Goal: Task Accomplishment & Management: Use online tool/utility

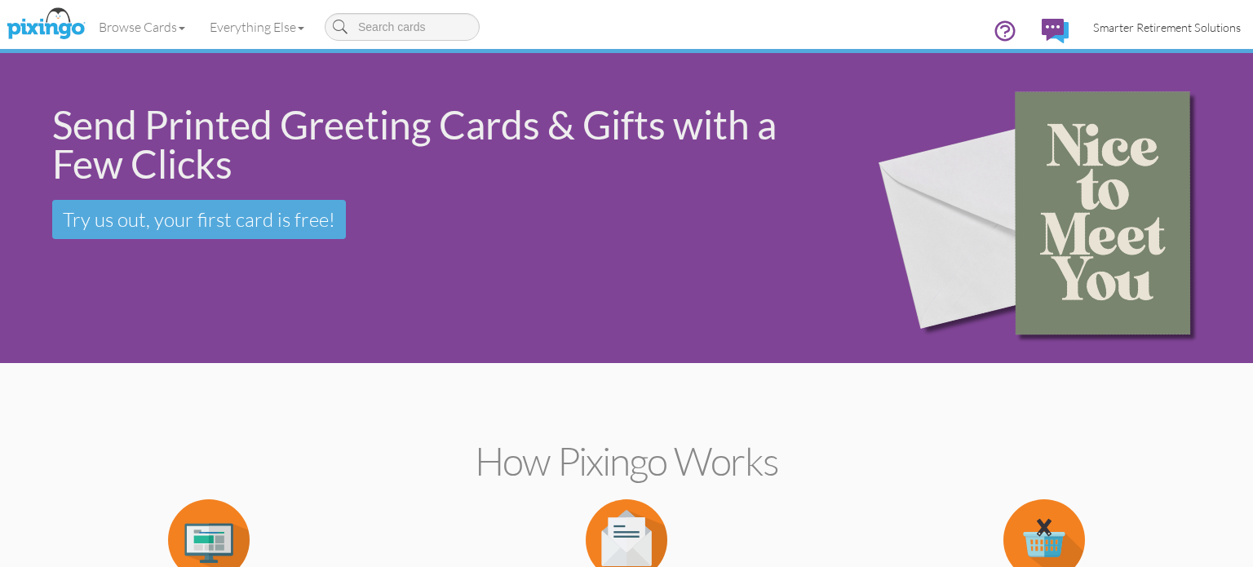
click at [1200, 20] on span "Smarter Retirement Solutions" at bounding box center [1167, 27] width 148 height 14
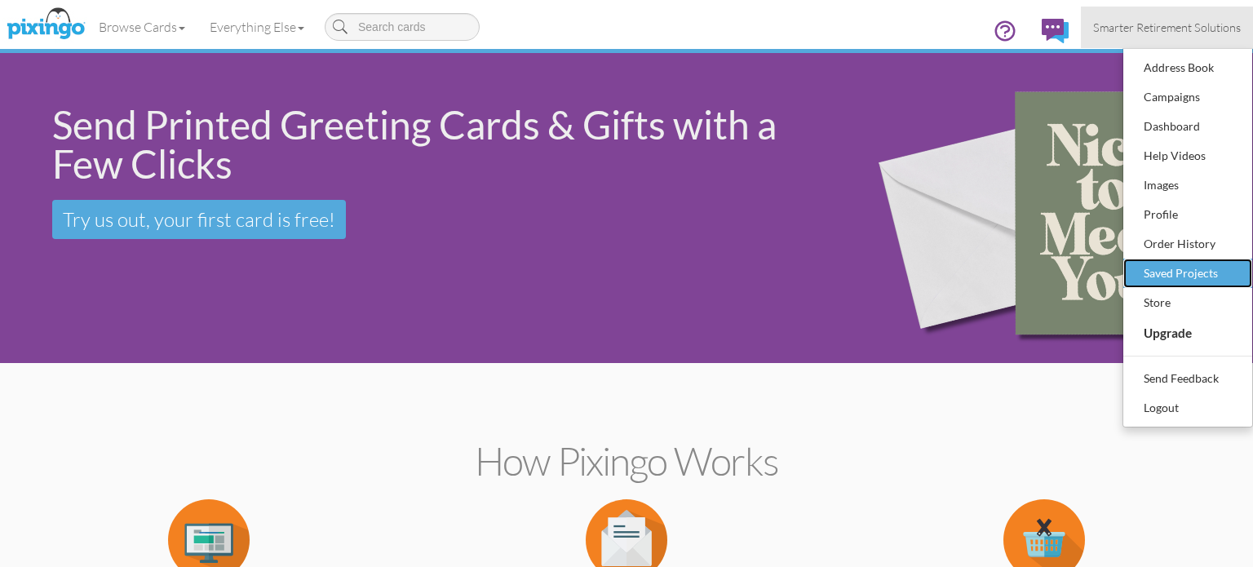
click at [1185, 277] on div "Saved Projects" at bounding box center [1188, 273] width 96 height 24
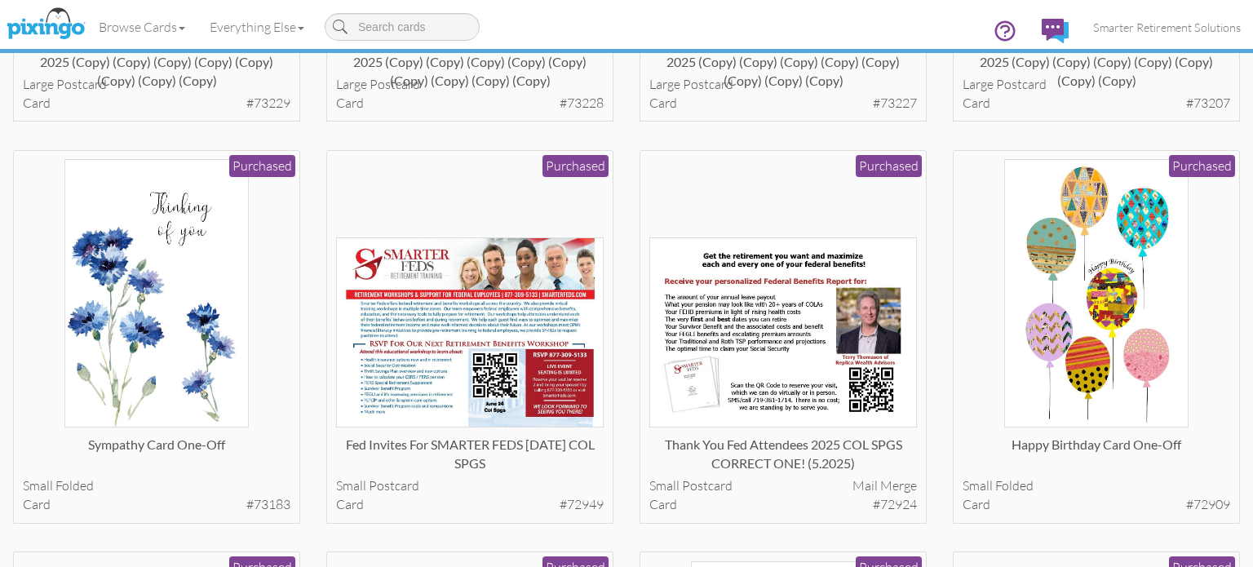
scroll to position [4834, 0]
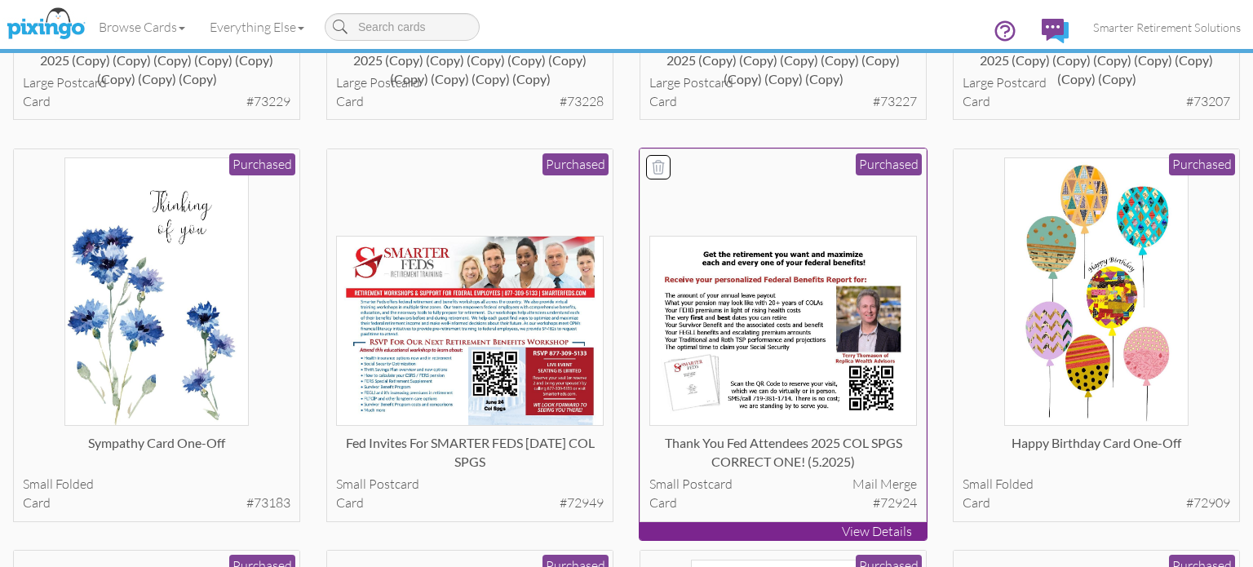
click at [823, 313] on img at bounding box center [783, 331] width 268 height 191
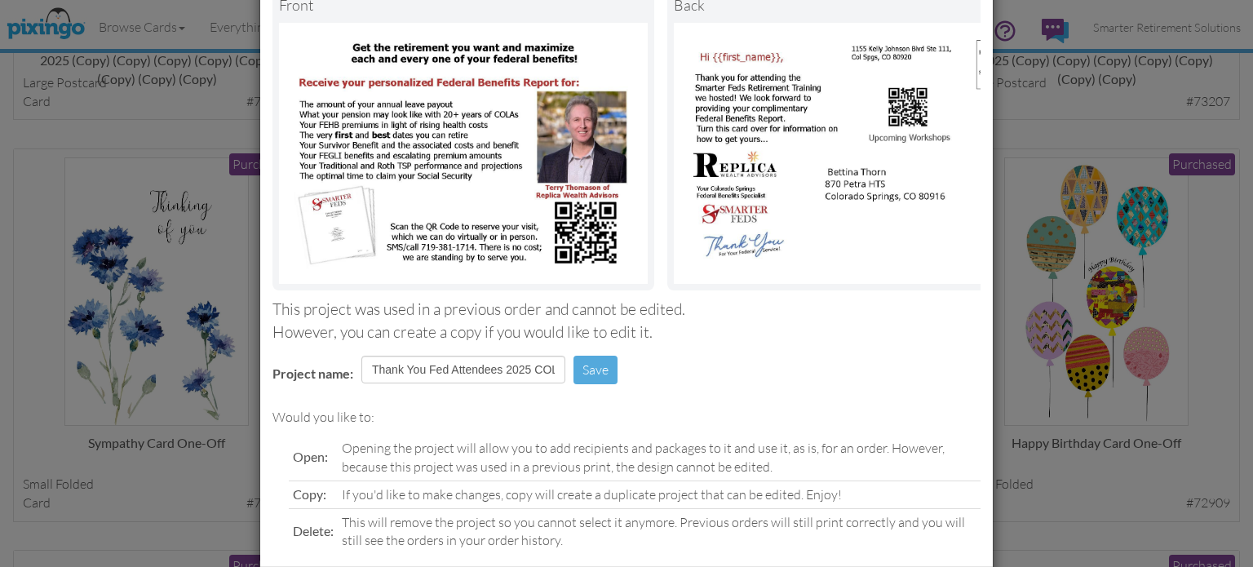
scroll to position [195, 0]
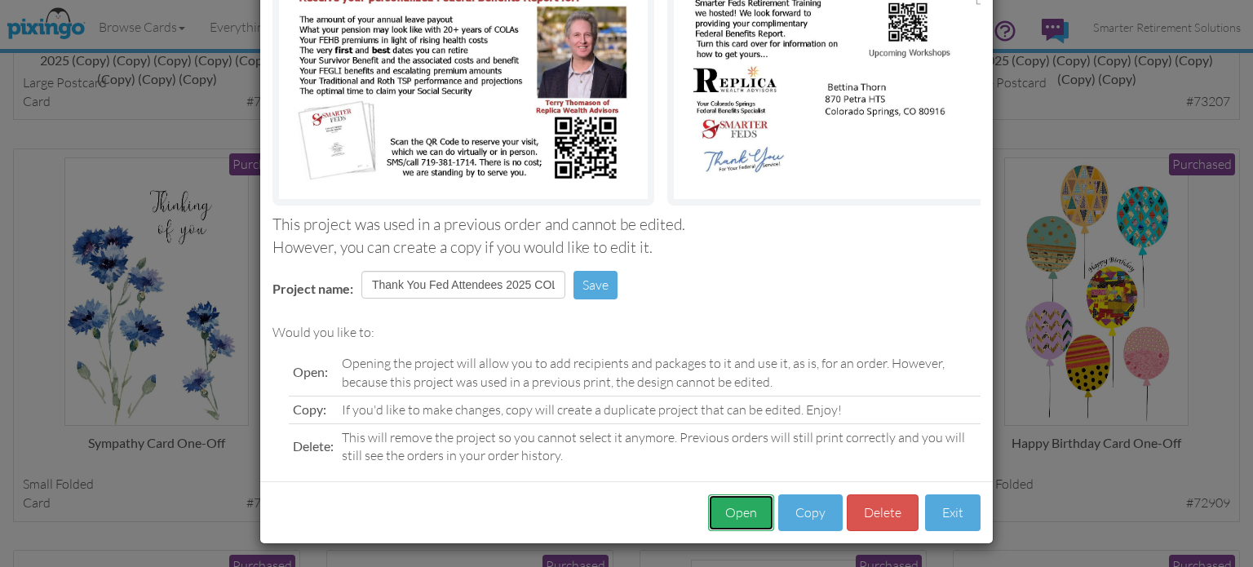
click at [743, 516] on button "Open" at bounding box center [741, 512] width 66 height 37
